Goal: Task Accomplishment & Management: Use online tool/utility

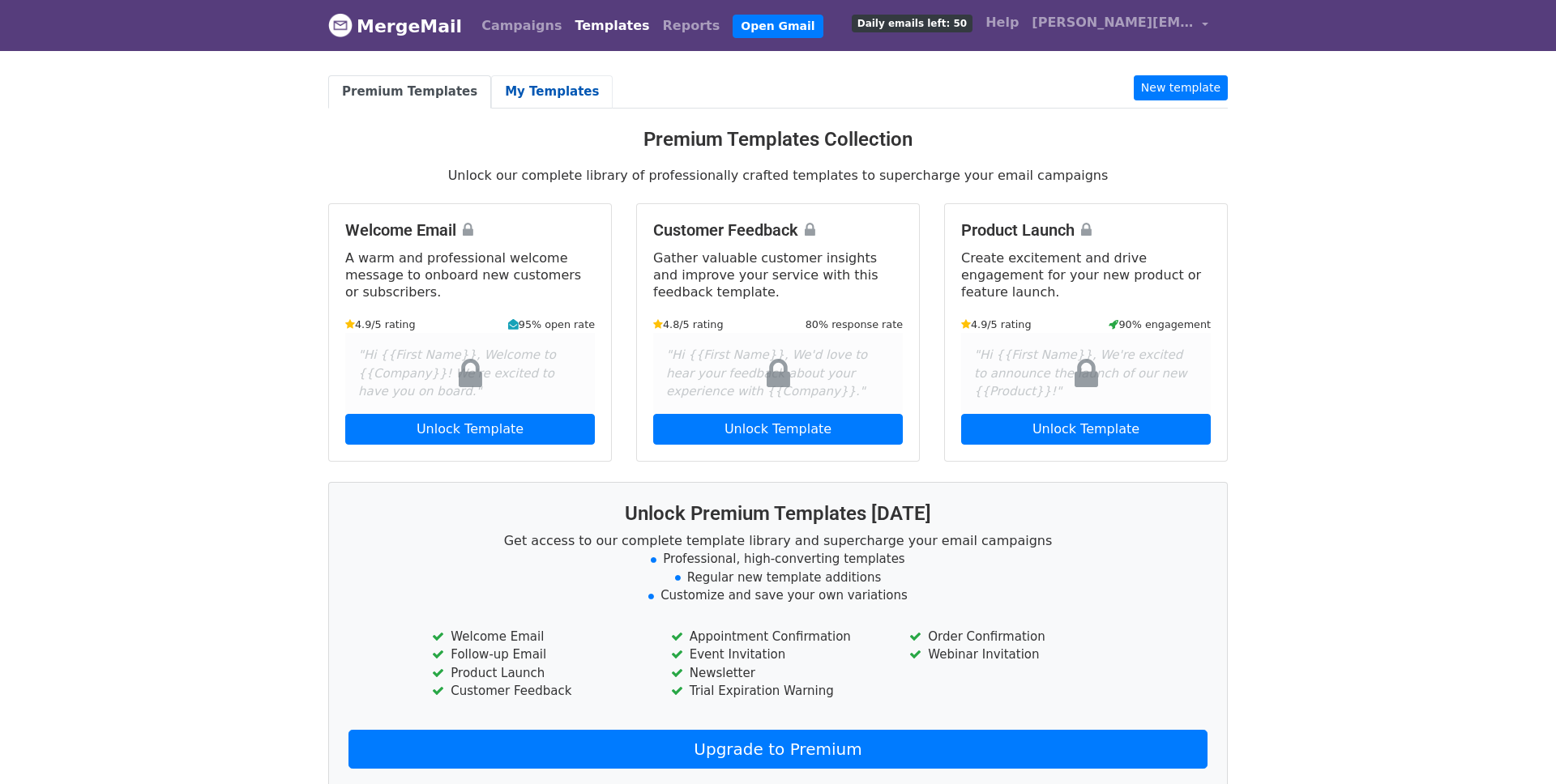
click at [541, 94] on link "My Templates" at bounding box center [551, 92] width 121 height 33
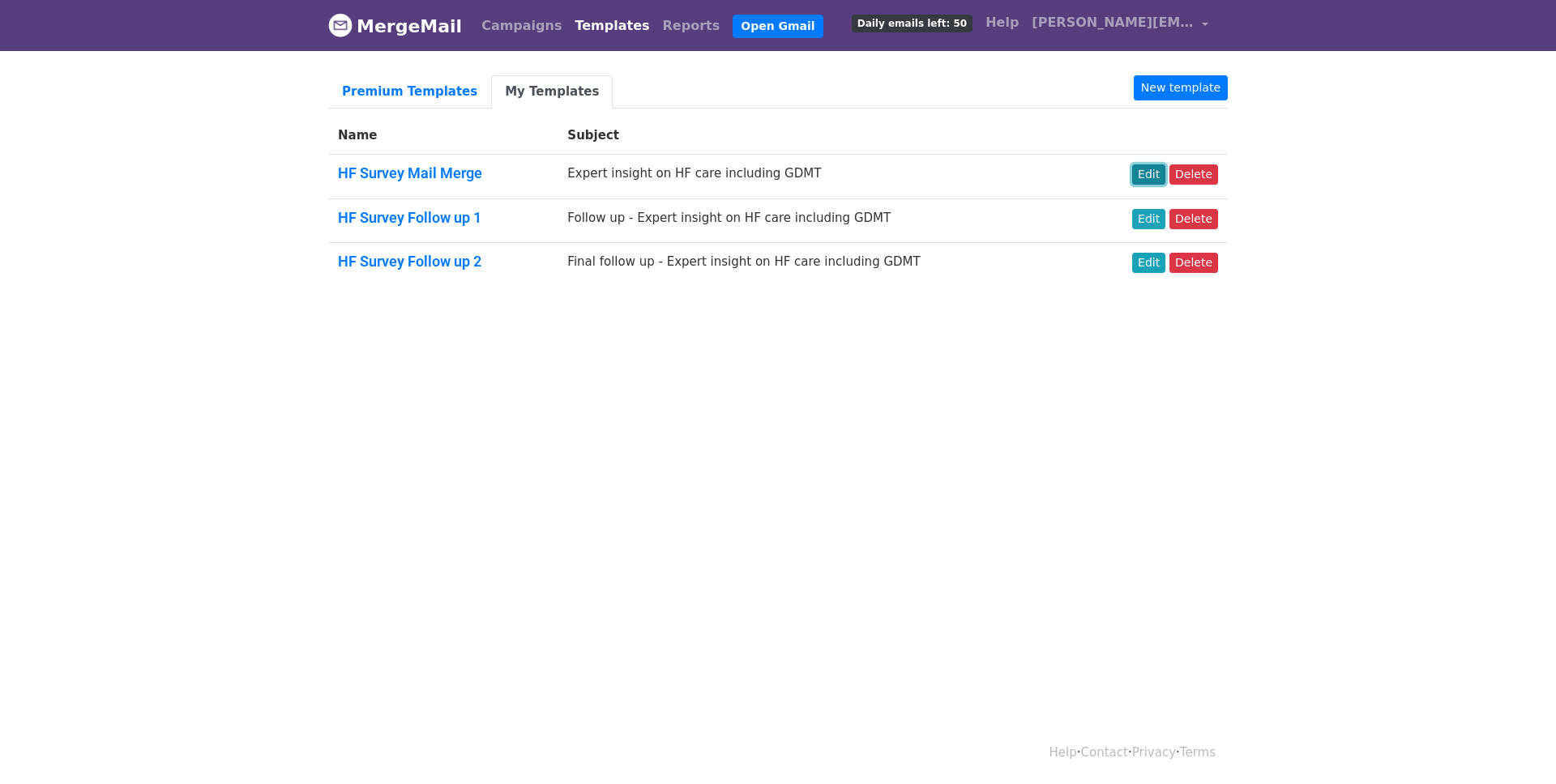
click at [1150, 169] on link "Edit" at bounding box center [1149, 174] width 33 height 20
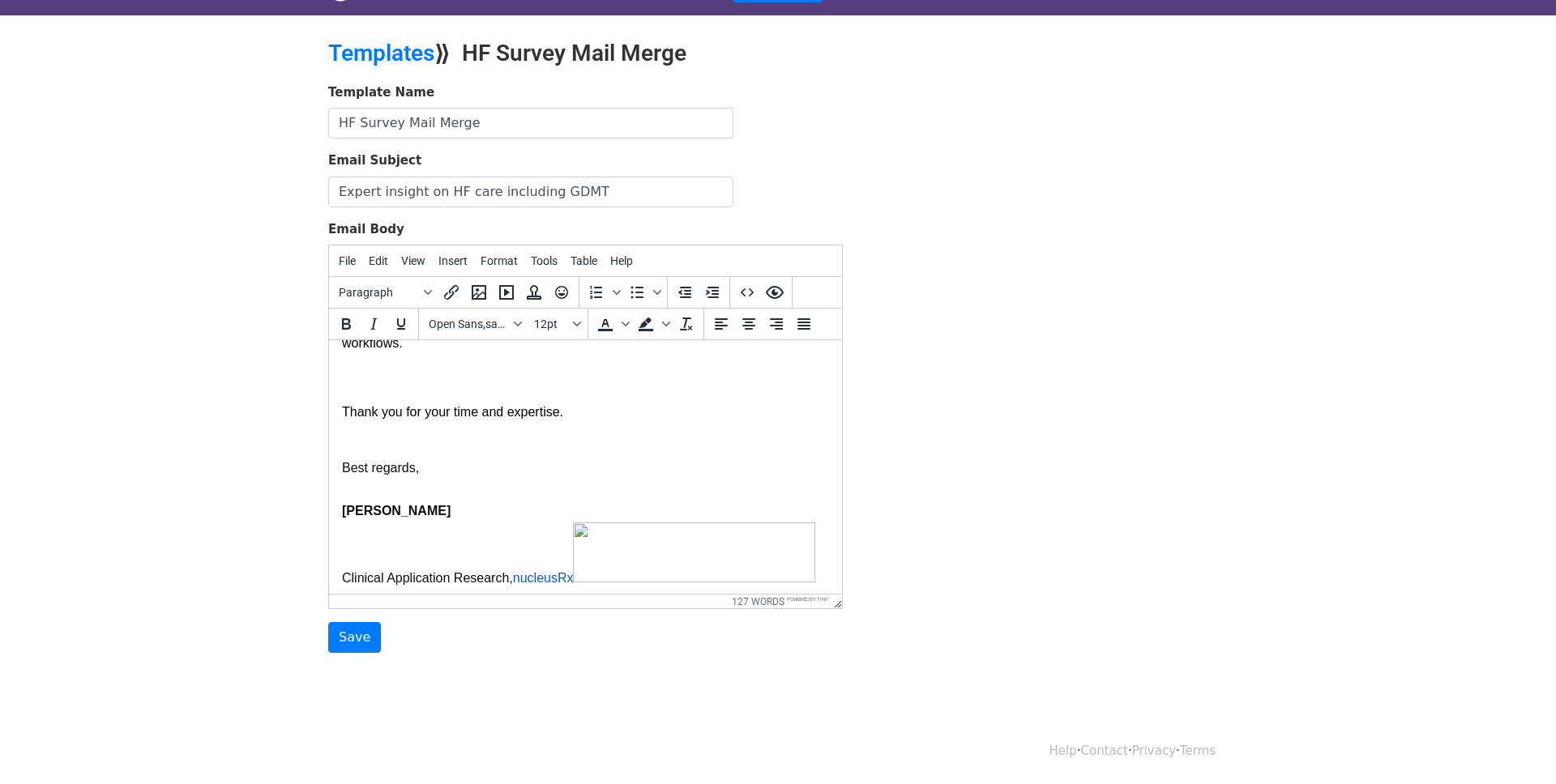
scroll to position [440, 0]
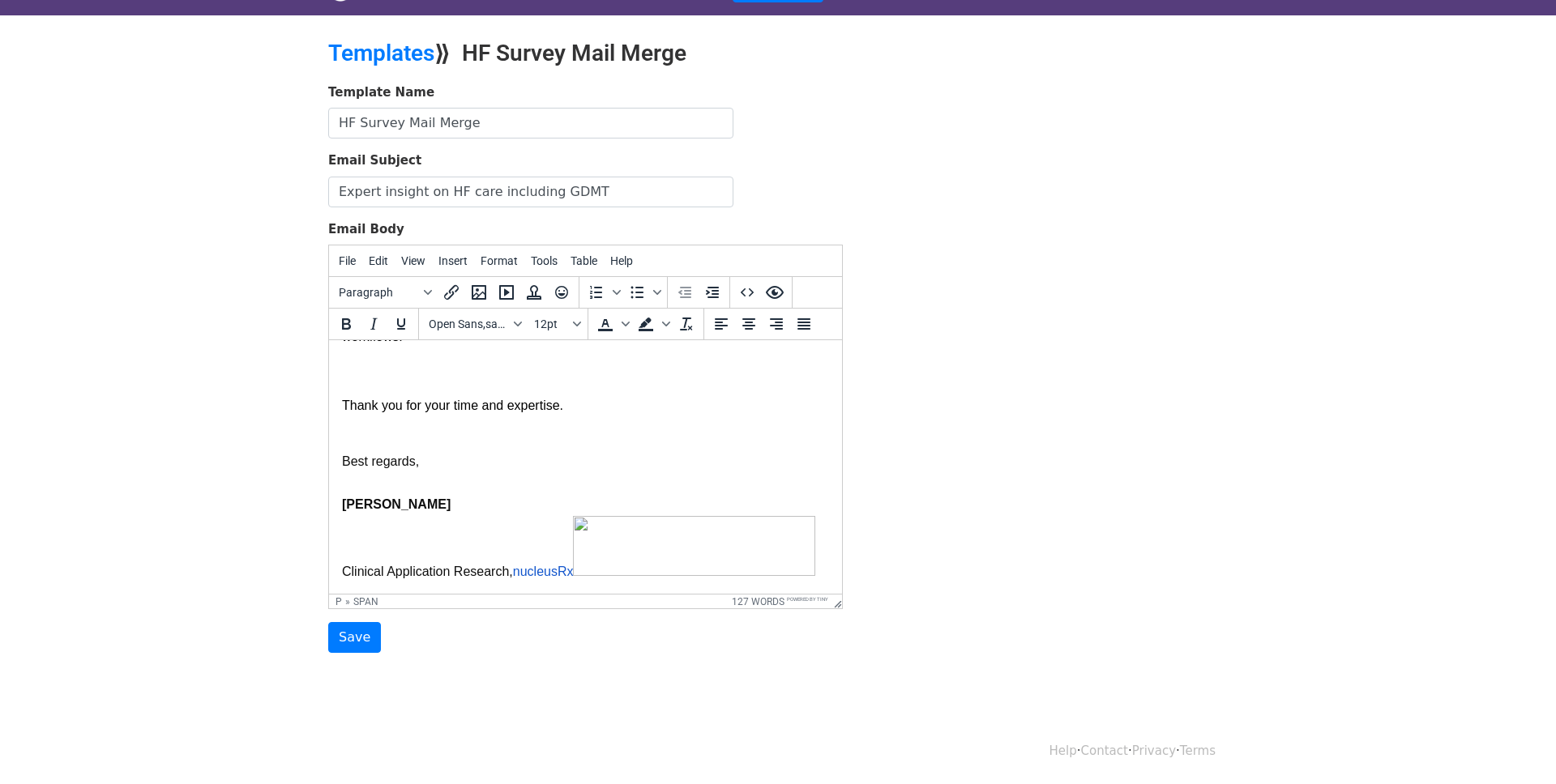
drag, startPoint x: 339, startPoint y: 456, endPoint x: 413, endPoint y: 480, distance: 77.8
click at [413, 480] on html "Dear I am reaching out because you’ve been recognized as a leading clinician wh…" at bounding box center [586, 253] width 513 height 681
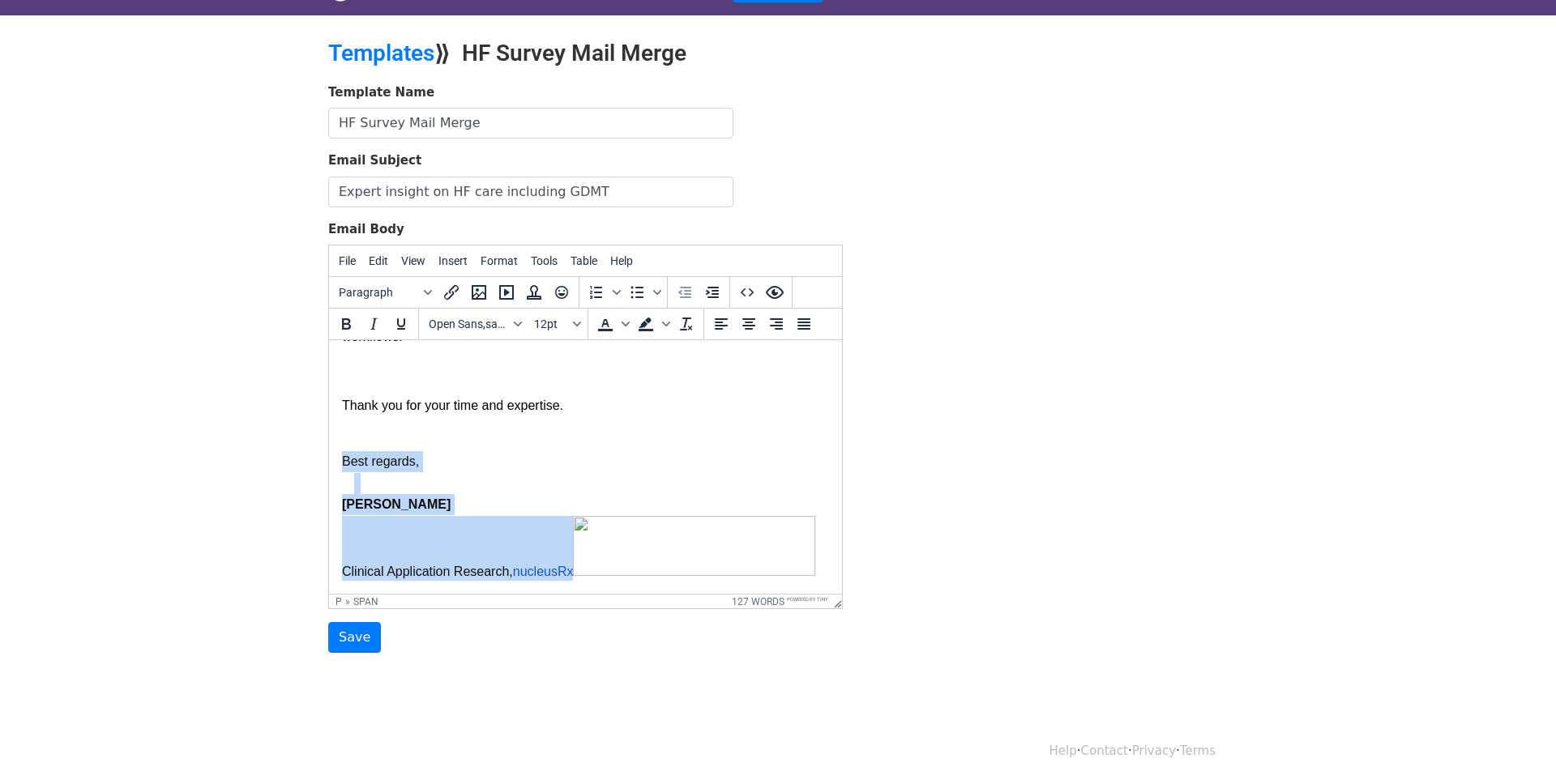
drag, startPoint x: 341, startPoint y: 458, endPoint x: 831, endPoint y: 574, distance: 503.5
click at [831, 574] on html "Dear I am reaching out because you’ve been recognized as a leading clinician wh…" at bounding box center [586, 253] width 513 height 681
click at [766, 443] on p at bounding box center [591, 441] width 475 height 21
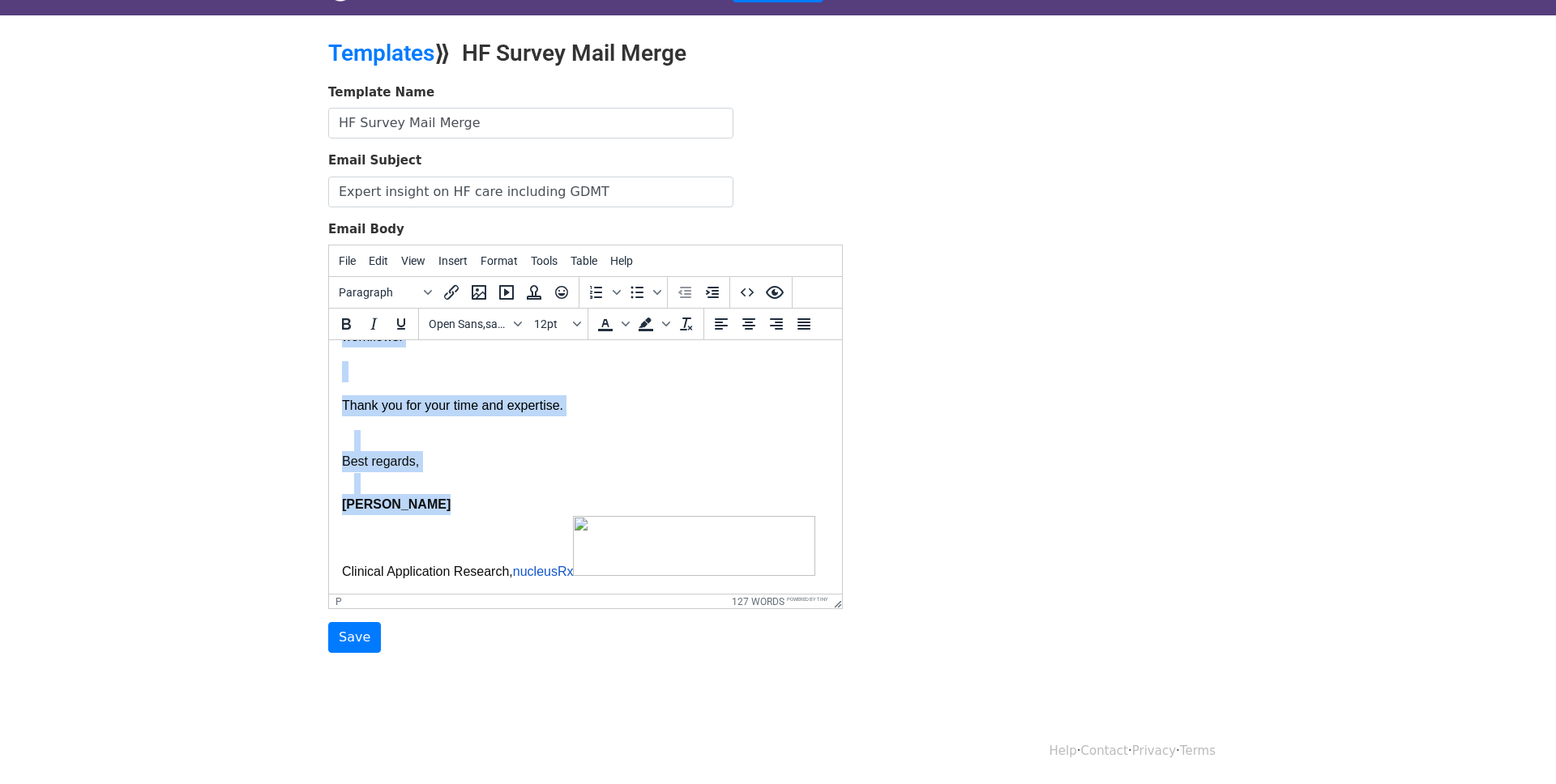
copy body "Dear I am reaching out because you’ve been recognized as a leading clinician wh…"
